Goal: Navigation & Orientation: Find specific page/section

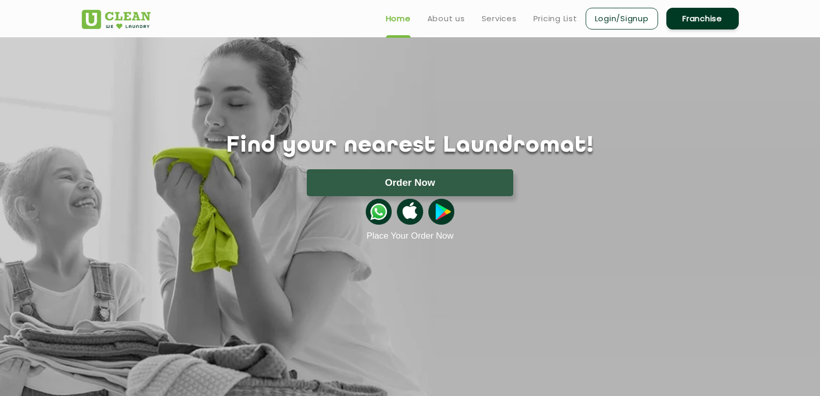
drag, startPoint x: 700, startPoint y: 228, endPoint x: 630, endPoint y: 172, distance: 89.0
click at [700, 224] on div "Place Your Order Now" at bounding box center [410, 218] width 673 height 45
click at [305, 57] on div "Find your nearest Laundromat! Please select the location Order Now Place Your O…" at bounding box center [410, 139] width 673 height 204
click at [444, 19] on link "About us" at bounding box center [446, 18] width 38 height 12
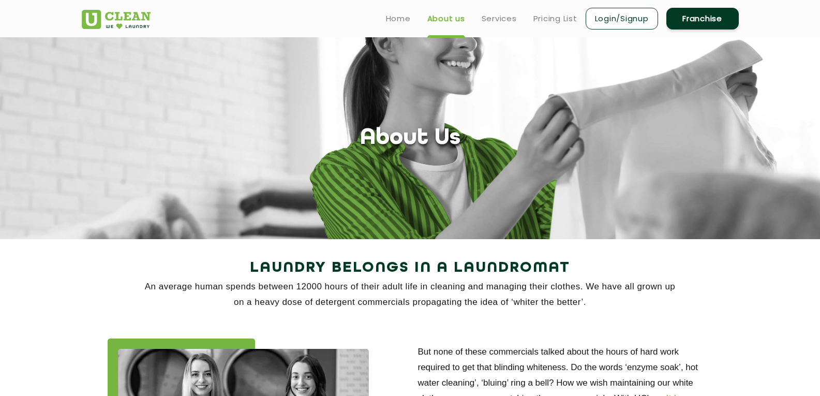
drag, startPoint x: 483, startPoint y: 4, endPoint x: 472, endPoint y: 12, distance: 13.3
click at [486, 10] on div "Home About us Services Pricing List Login/Signup Franchise" at bounding box center [550, 17] width 392 height 28
click at [538, 109] on section "About Us" at bounding box center [410, 138] width 820 height 202
click at [409, 20] on link "Home" at bounding box center [398, 18] width 25 height 12
